Goal: Find specific page/section: Find specific page/section

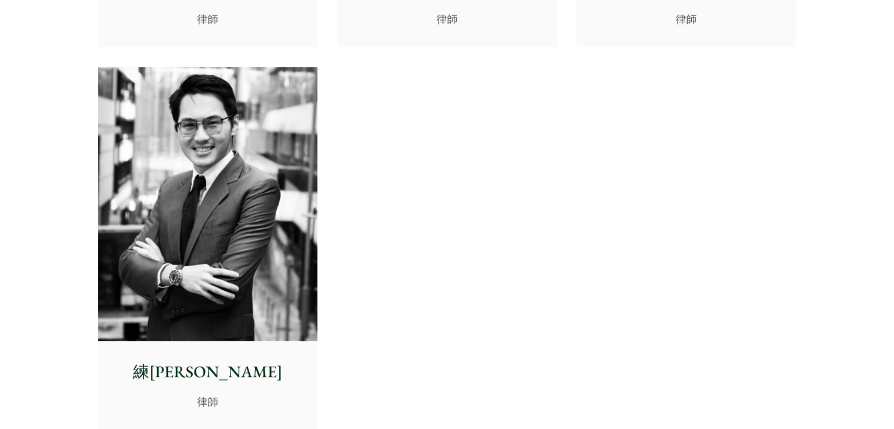
scroll to position [5111, 0]
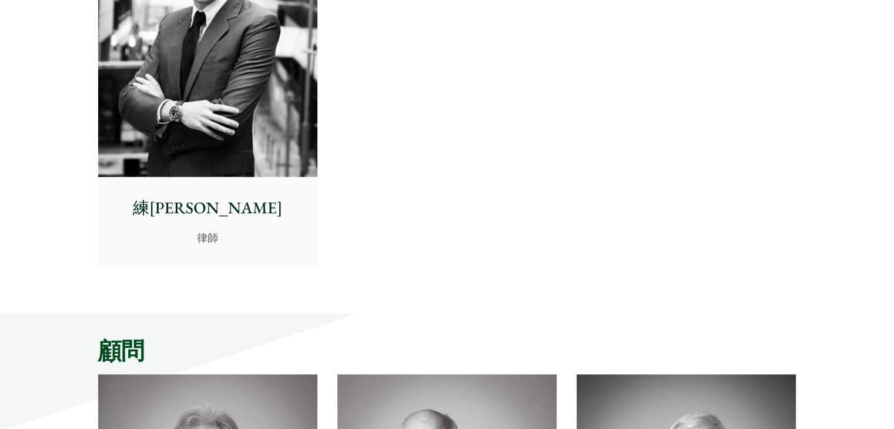
click at [268, 146] on img at bounding box center [207, 40] width 219 height 274
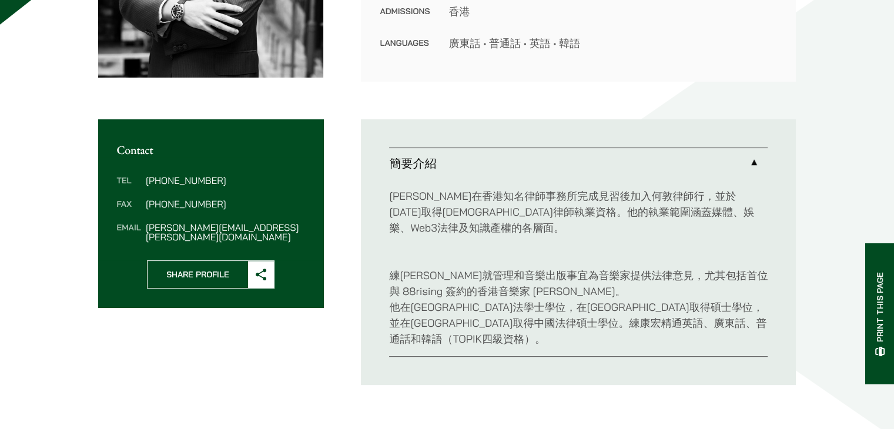
scroll to position [352, 0]
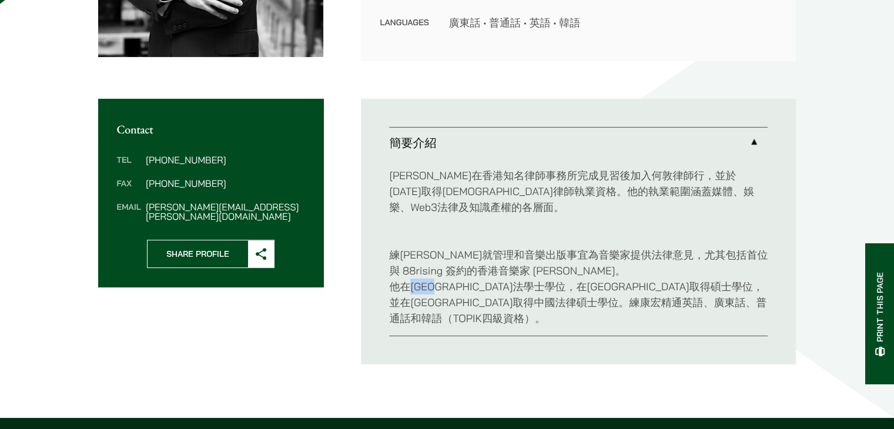
drag, startPoint x: 411, startPoint y: 285, endPoint x: 449, endPoint y: 287, distance: 38.3
click at [449, 287] on p "練康宏就管理和音樂出版事宜為音樂家提供法律意見，尤其包括首位與 88rising 簽約的香港音樂家 Derek Dali。 他在雷丁大學取得法學士學位，在哥倫…" at bounding box center [578, 278] width 378 height 95
copy p "雷丁大學"
